Goal: Go to known website: Access a specific website the user already knows

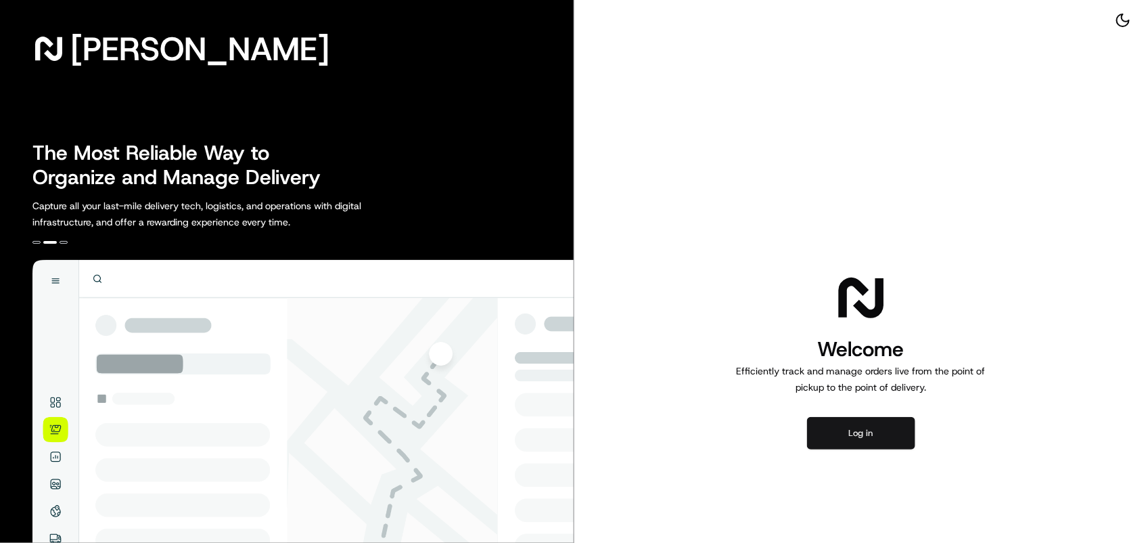
click at [847, 438] on button "Log in" at bounding box center [861, 433] width 108 height 32
